Goal: Transaction & Acquisition: Purchase product/service

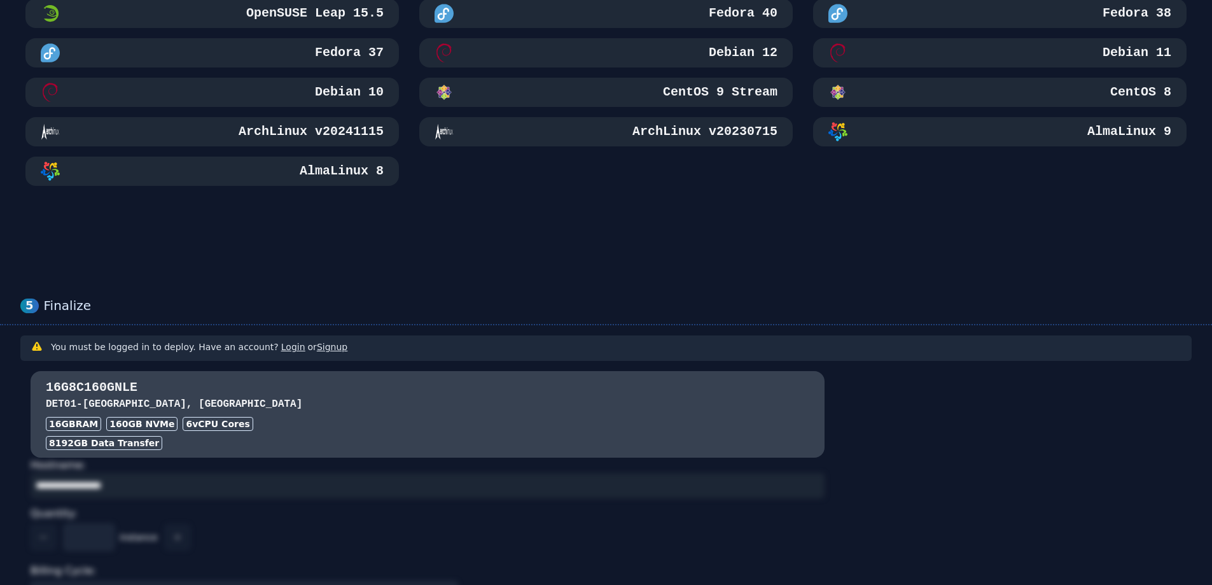
scroll to position [763, 0]
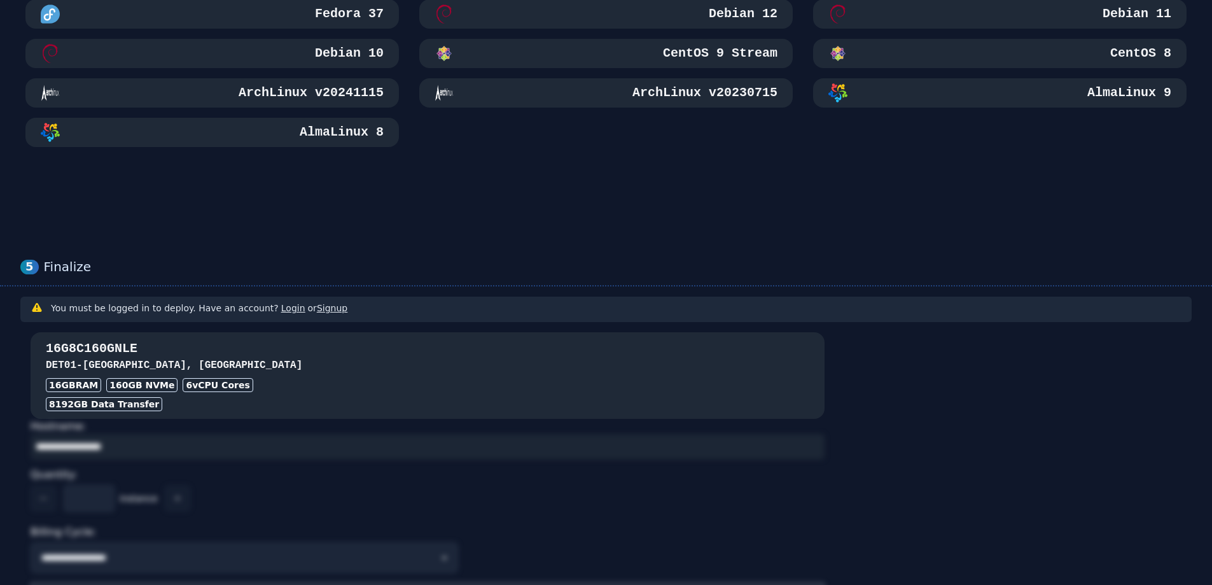
click at [354, 378] on div "16GB RAM 160 GB NVMe 6 vCPU Cores" at bounding box center [427, 385] width 763 height 14
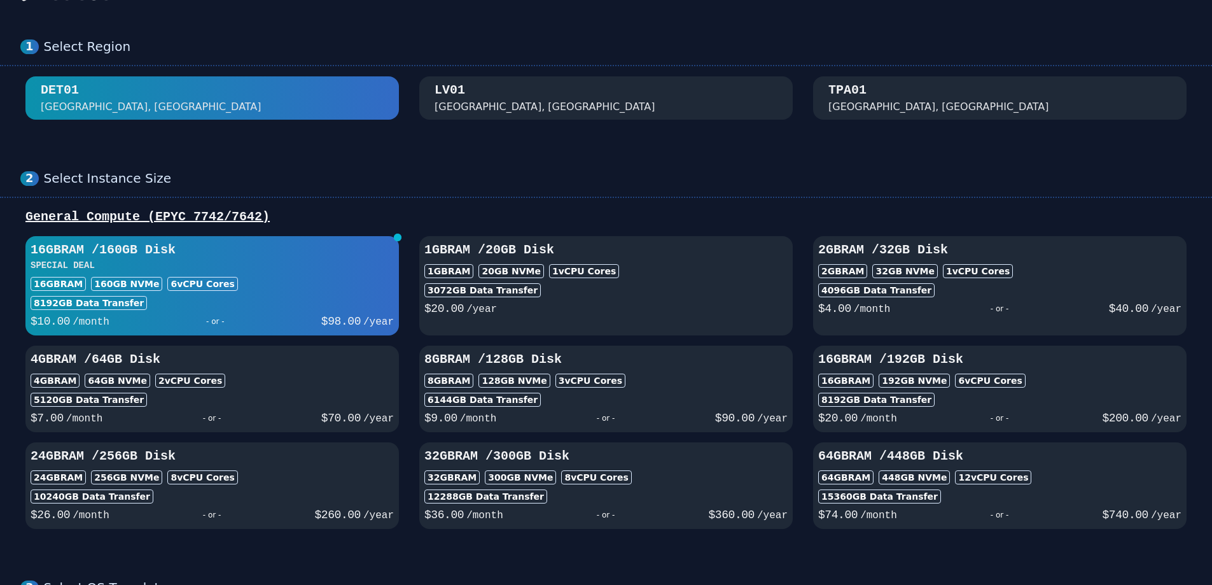
scroll to position [0, 0]
